Goal: Navigation & Orientation: Find specific page/section

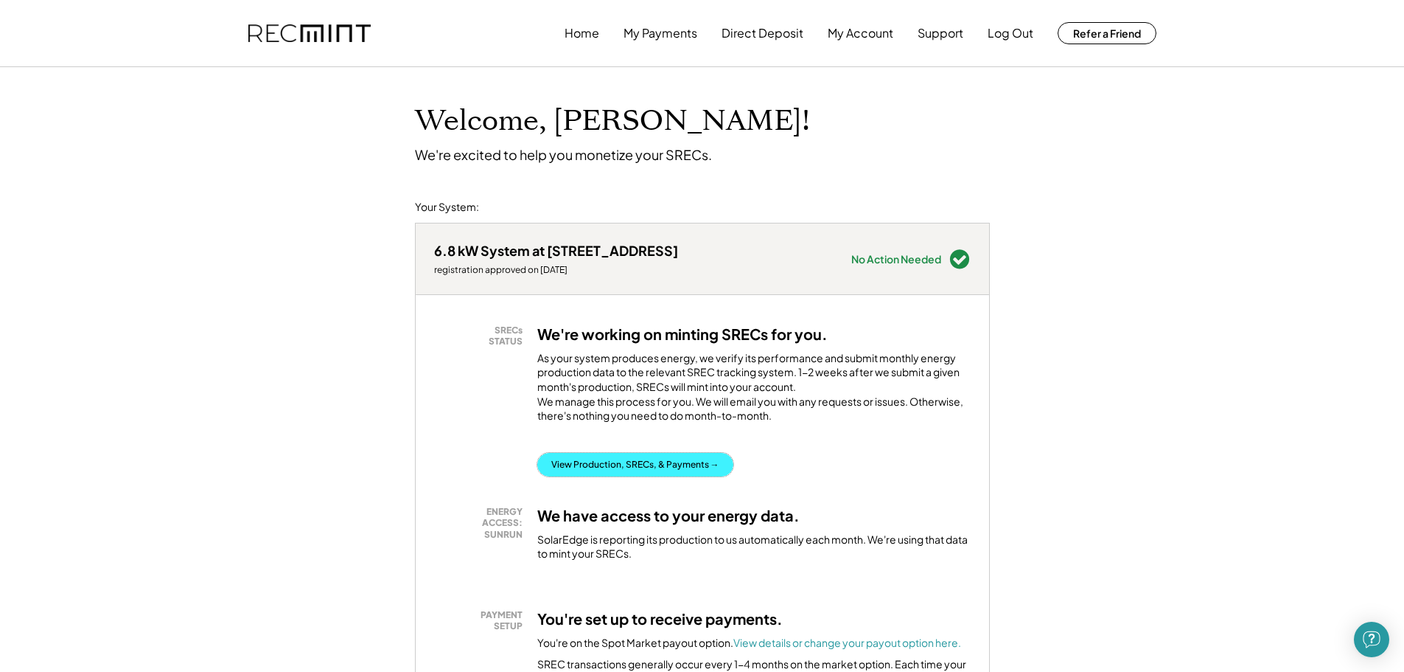
click at [607, 476] on button "View Production, SRECs, & Payments →" at bounding box center [635, 465] width 196 height 24
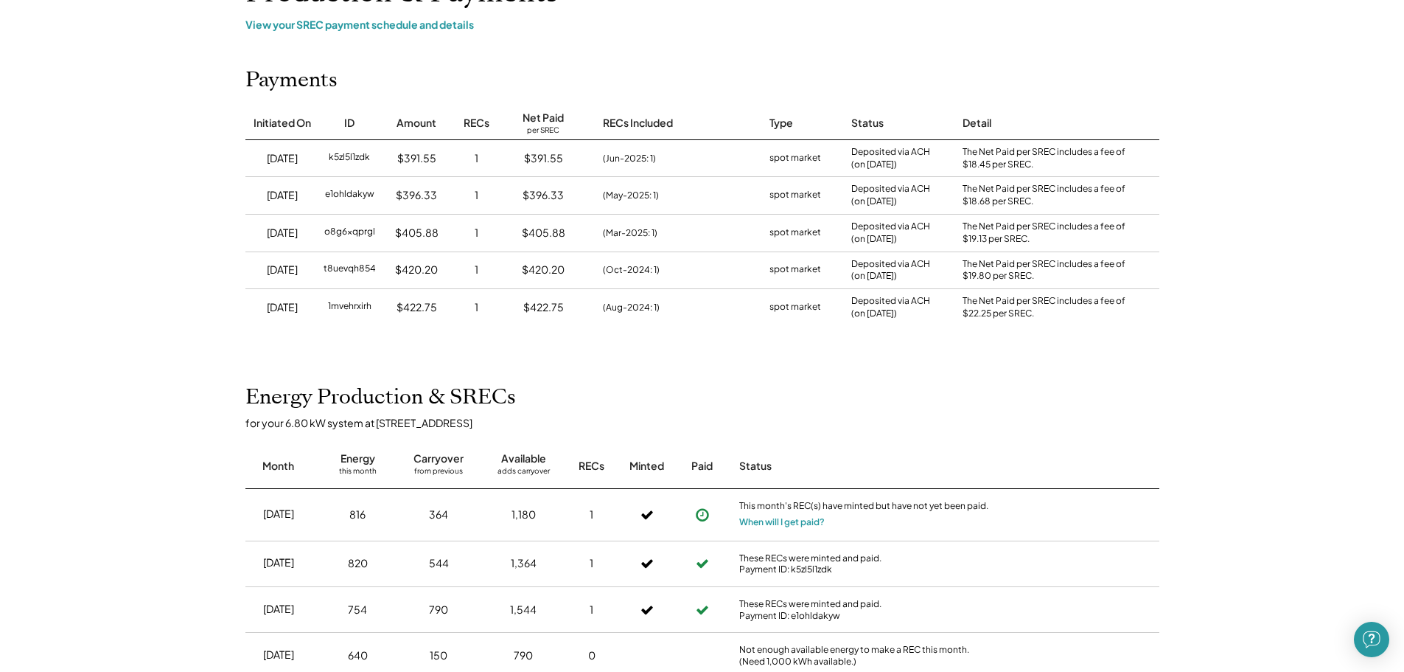
scroll to position [147, 0]
